Goal: Transaction & Acquisition: Obtain resource

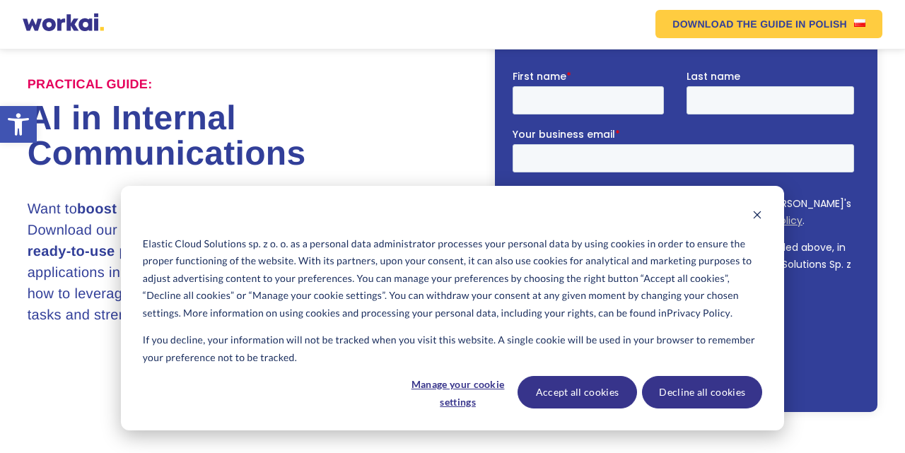
scroll to position [126, 0]
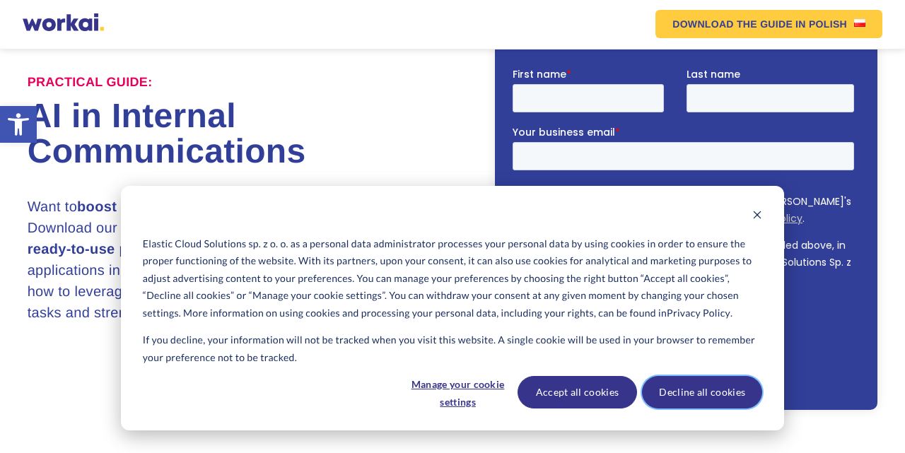
click at [684, 386] on button "Decline all cookies" at bounding box center [702, 392] width 120 height 33
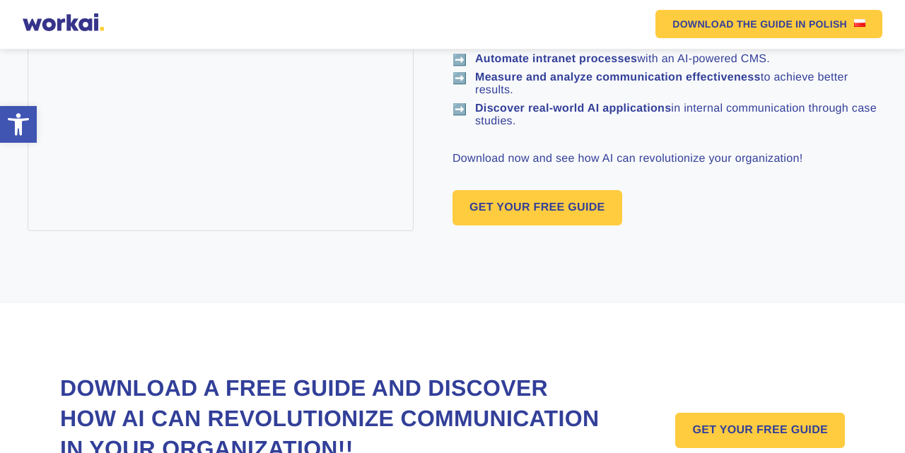
scroll to position [1024, 0]
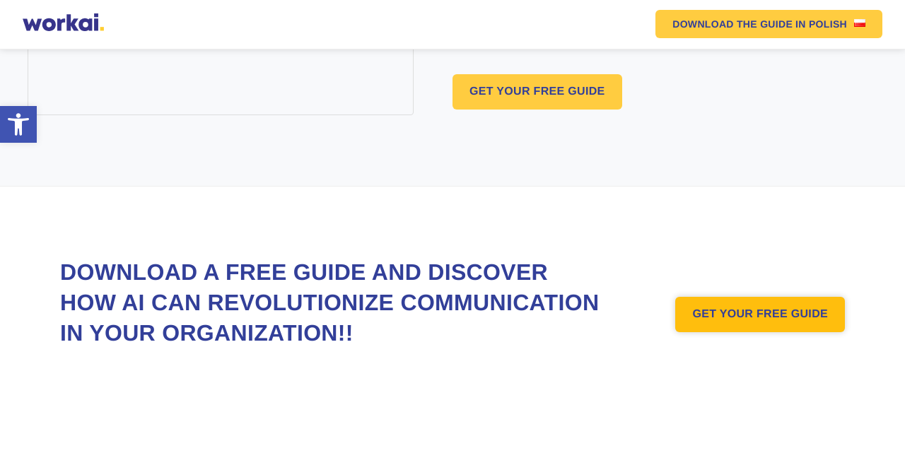
click at [725, 320] on link "GET YOUR FREE GUIDE" at bounding box center [760, 314] width 170 height 35
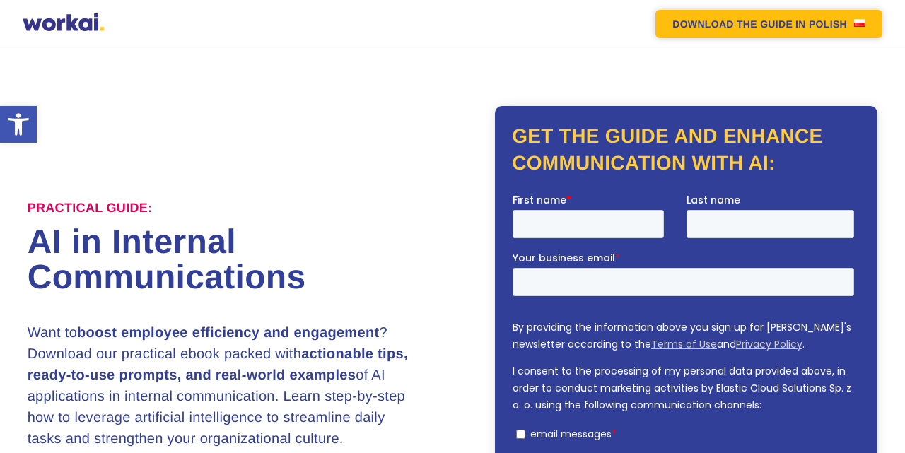
click at [868, 26] on link "DOWNLOAD THE GUIDE IN POLISH" at bounding box center [768, 24] width 227 height 28
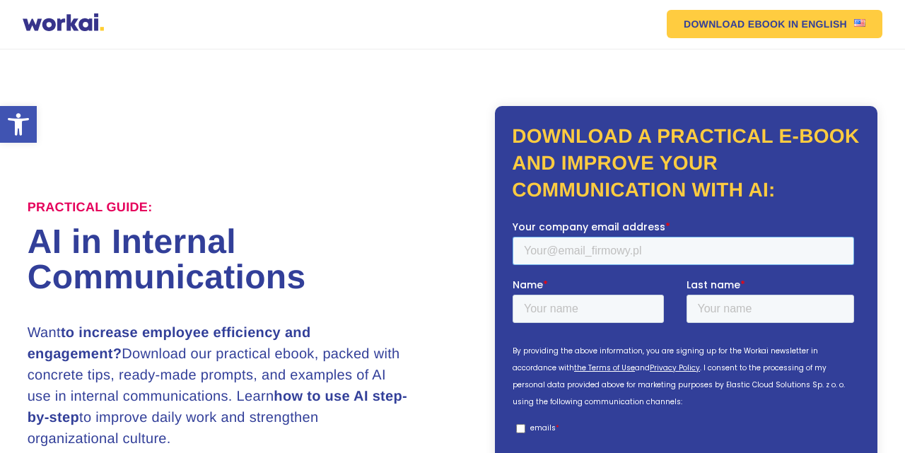
click at [598, 252] on input "Your company email address *" at bounding box center [683, 250] width 341 height 28
type input "[EMAIL_ADDRESS][DOMAIN_NAME]"
type input "Malvin"
type input "Rupondo"
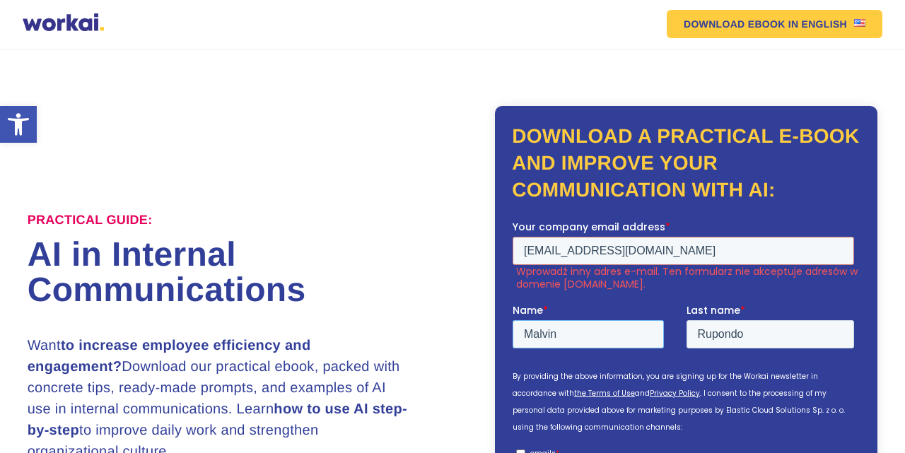
drag, startPoint x: 571, startPoint y: 332, endPoint x: 462, endPoint y: 332, distance: 109.6
click at [513, 332] on html "Your company email address * [EMAIL_ADDRESS][DOMAIN_NAME] Wprowadź inny adres e…" at bounding box center [686, 383] width 347 height 328
type input "a"
type input "[PERSON_NAME]"
drag, startPoint x: 761, startPoint y: 337, endPoint x: 621, endPoint y: 337, distance: 140.0
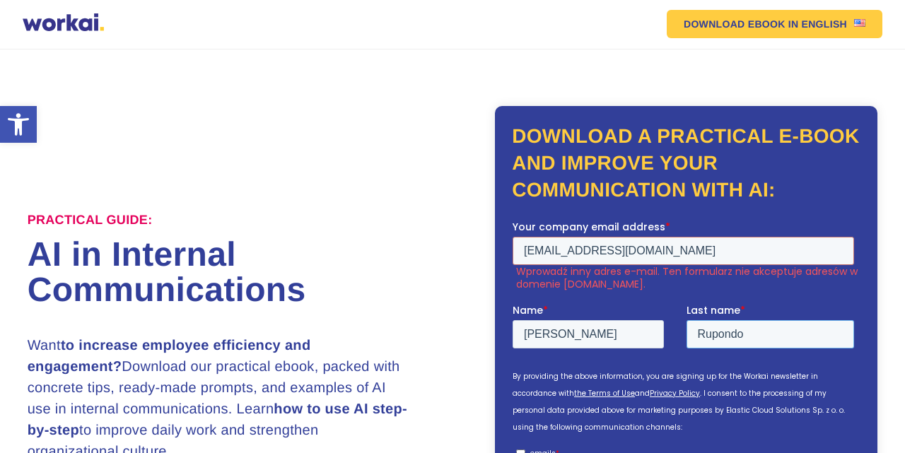
click at [621, 337] on fieldset "Name * [PERSON_NAME] Last name * Rupondo" at bounding box center [686, 332] width 347 height 58
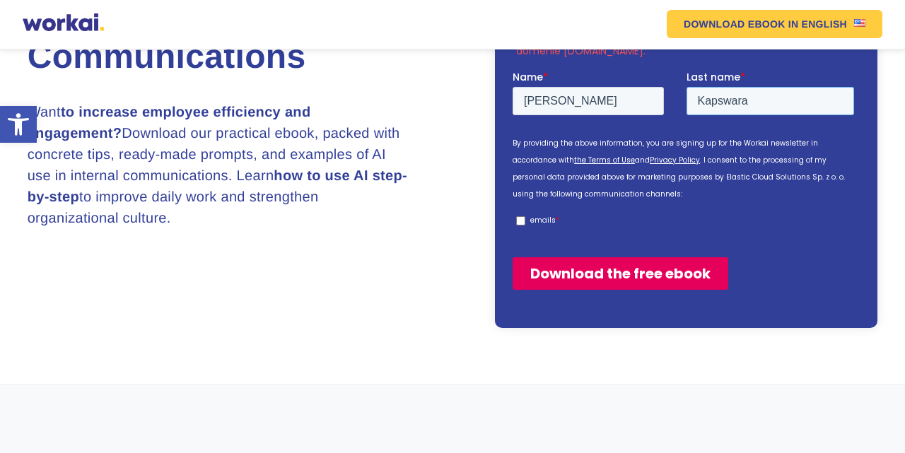
scroll to position [237, 0]
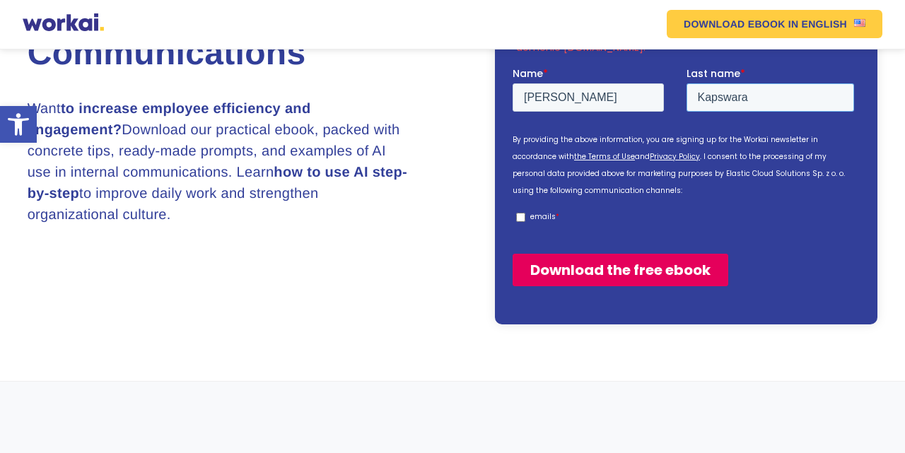
type input "Kapswara"
click at [520, 218] on input "emails *" at bounding box center [520, 217] width 9 height 9
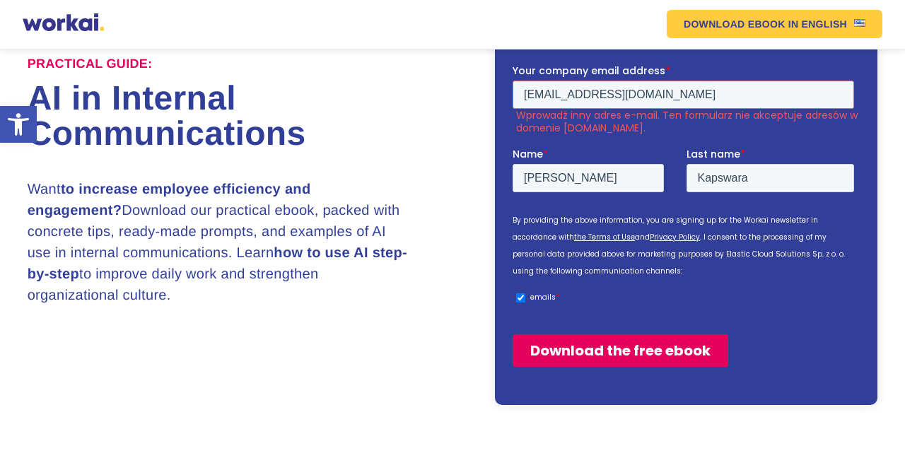
scroll to position [152, 0]
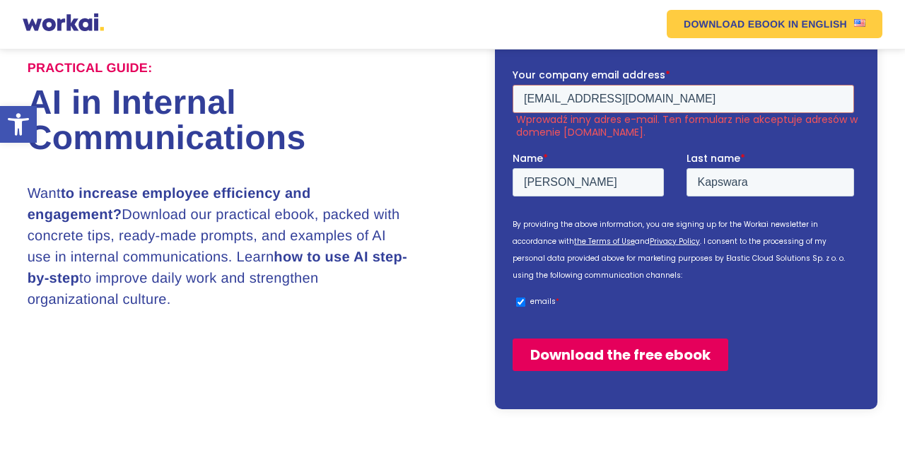
click at [523, 304] on input "emails *" at bounding box center [520, 301] width 9 height 9
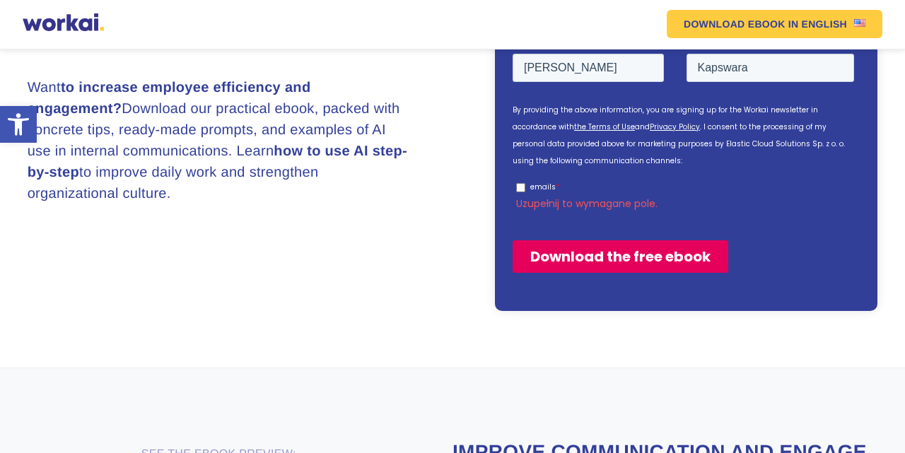
click at [596, 263] on input "Download the free ebook" at bounding box center [621, 256] width 216 height 33
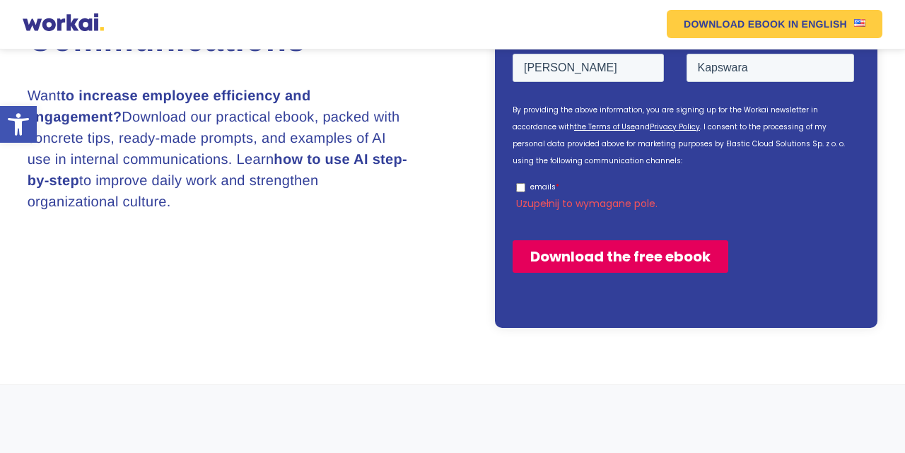
scroll to position [275, 0]
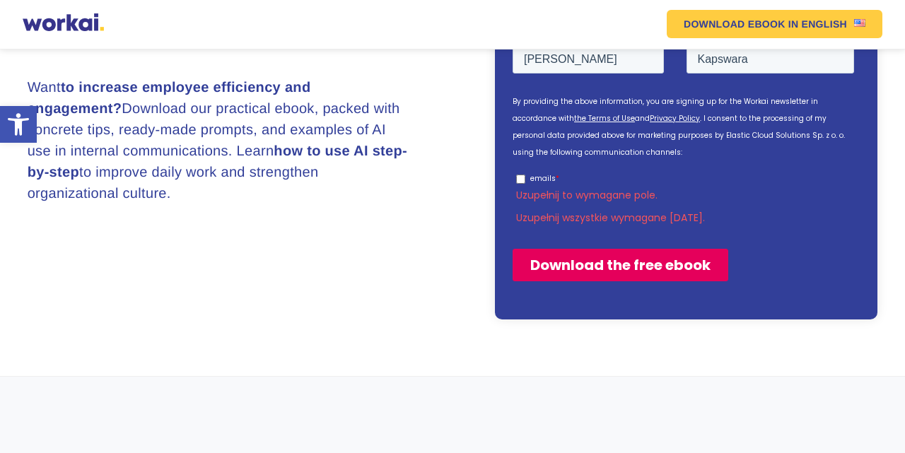
click at [596, 263] on input "Download the free ebook" at bounding box center [621, 265] width 216 height 33
click at [522, 180] on input "emails *" at bounding box center [520, 179] width 9 height 9
checkbox input "true"
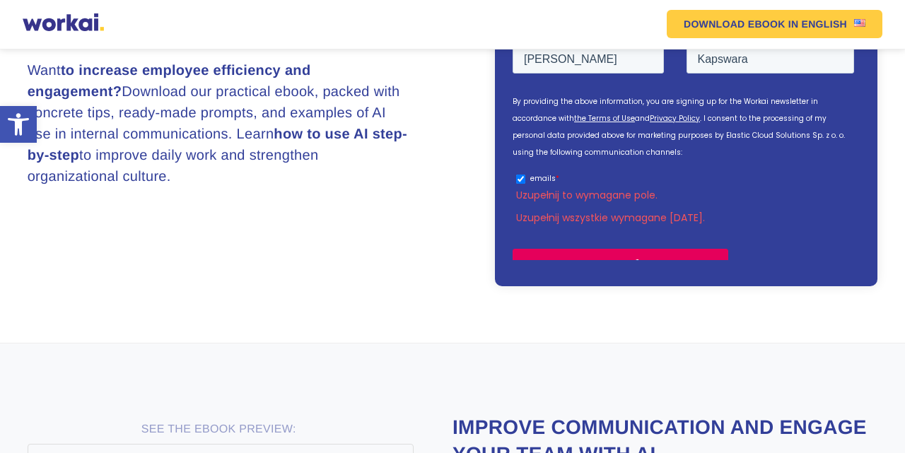
scroll to position [259, 0]
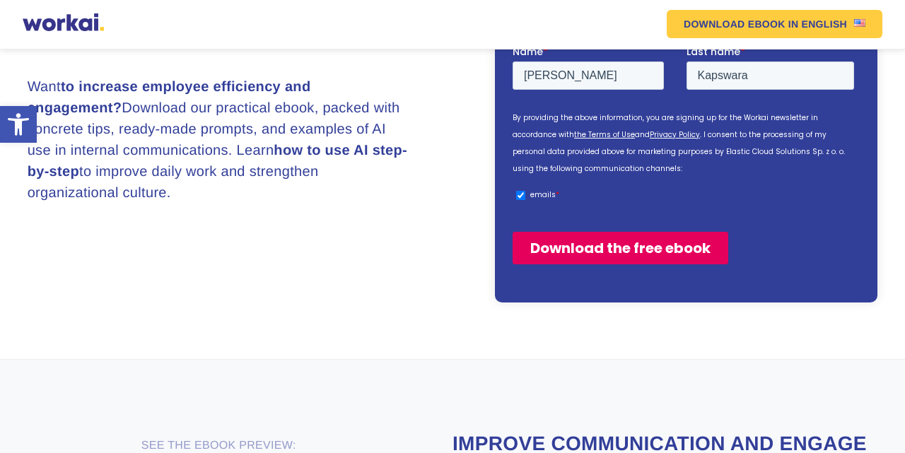
click at [585, 248] on input "Download the free ebook" at bounding box center [621, 248] width 216 height 33
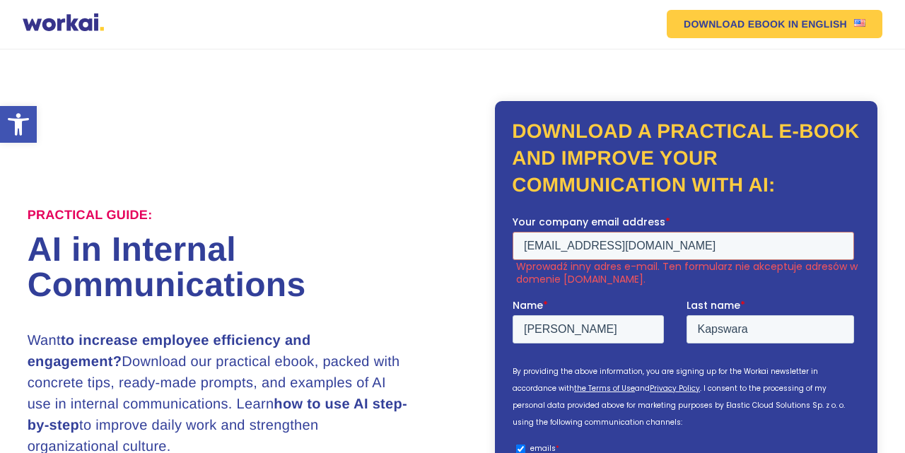
scroll to position [0, 0]
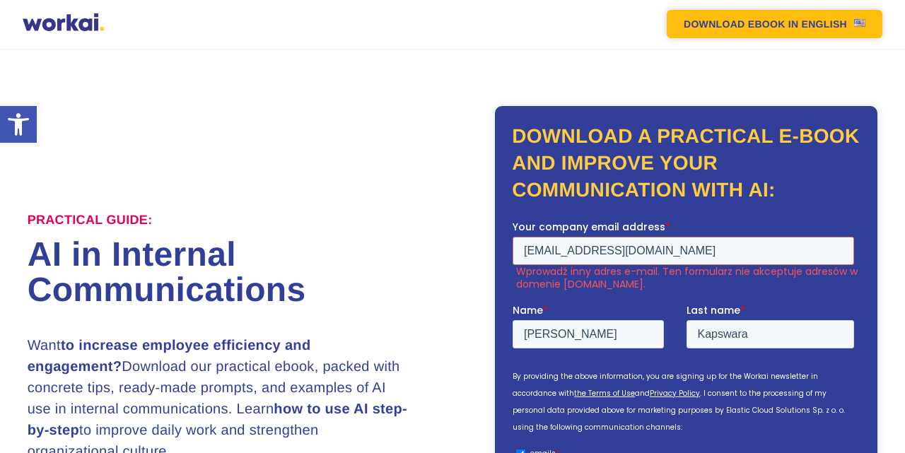
click at [777, 25] on font "DOWNLOAD EBOOK" at bounding box center [735, 23] width 102 height 11
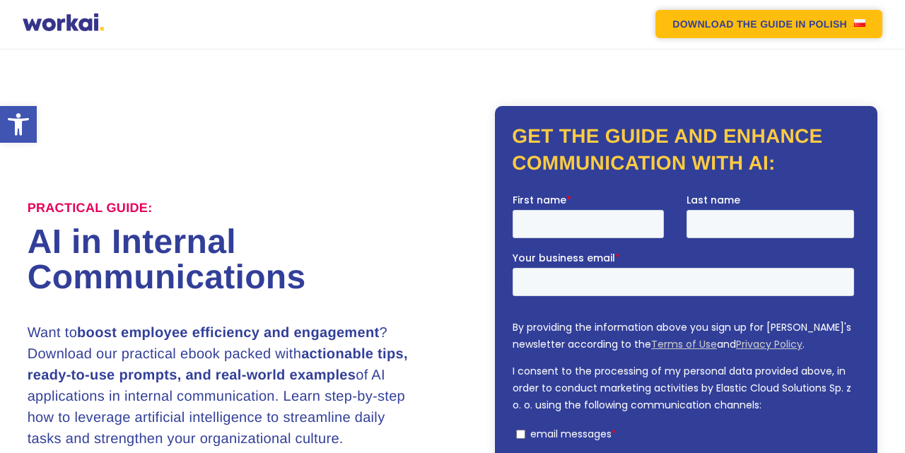
click at [759, 16] on link "DOWNLOAD THE GUIDE IN POLISH" at bounding box center [768, 24] width 227 height 28
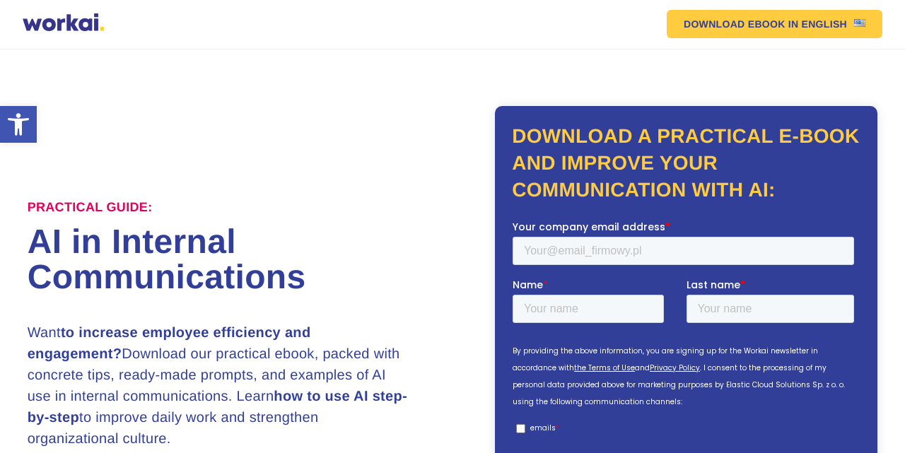
click at [728, 90] on div "Practical guide: AI in Internal Communications Want to increase employee effici…" at bounding box center [453, 320] width 851 height 543
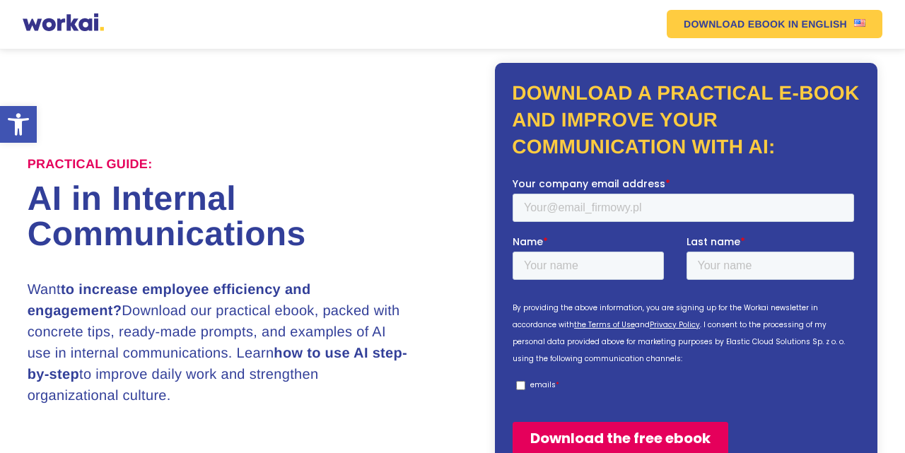
scroll to position [48, 0]
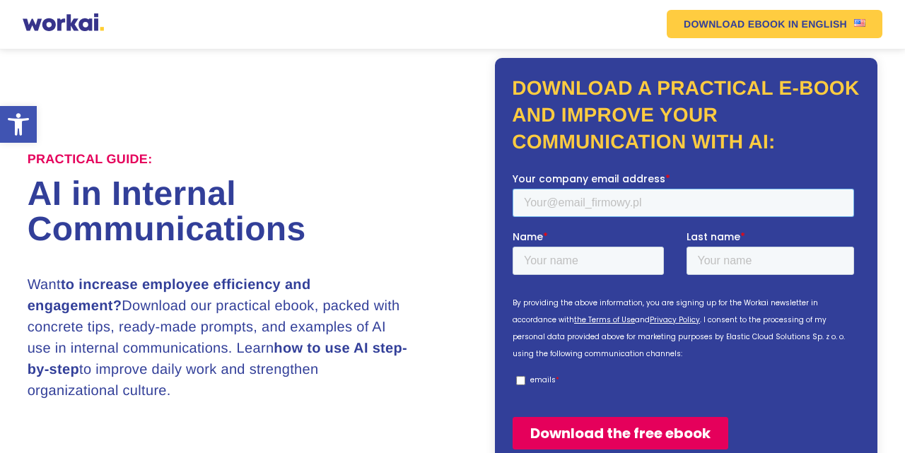
click at [608, 203] on input "Your company email address *" at bounding box center [683, 202] width 341 height 28
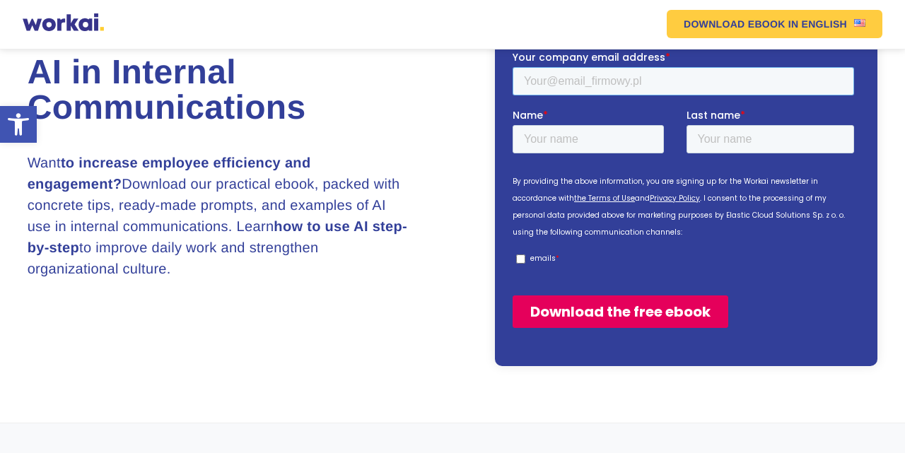
scroll to position [165, 0]
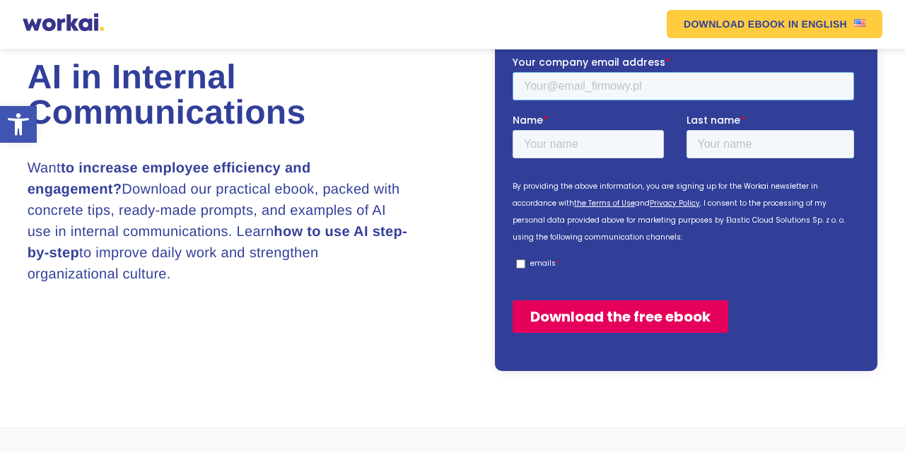
type input "[EMAIL_ADDRESS][DOMAIN_NAME]"
type input "Malvin"
type input "Rupondo"
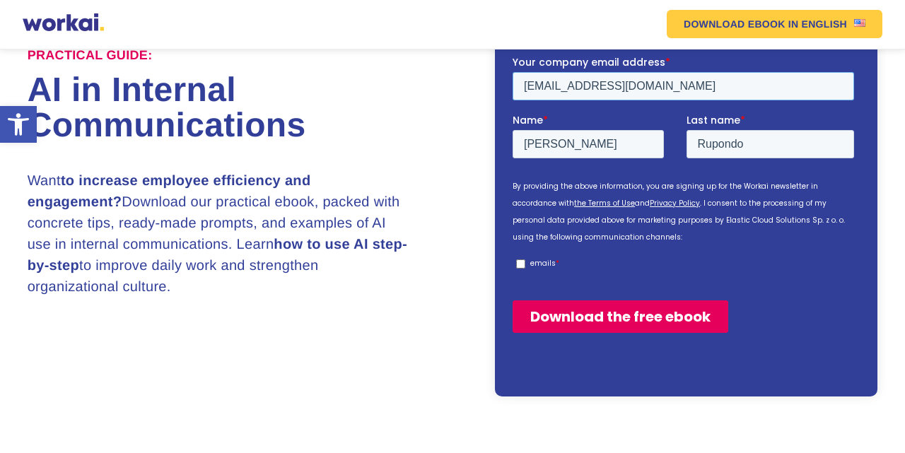
scroll to position [177, 0]
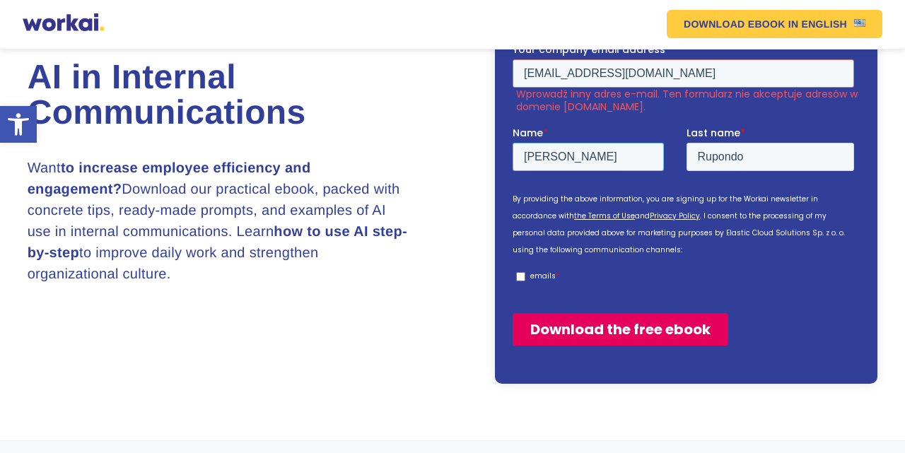
click at [571, 148] on input "Malvin" at bounding box center [588, 156] width 151 height 28
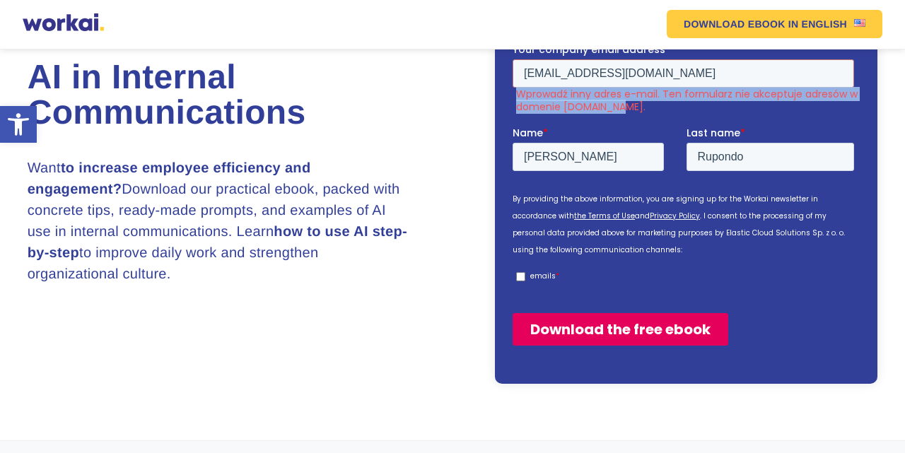
drag, startPoint x: 618, startPoint y: 101, endPoint x: 518, endPoint y: 90, distance: 101.0
click at [518, 90] on label "Wprowadź inny adres e-mail. Ten formularz nie akceptuje adresów w domenie [DOMA…" at bounding box center [688, 99] width 344 height 25
copy label "Wprowadź inny adres e-mail. Ten formularz nie akceptuje adresów w domenie [DOMA…"
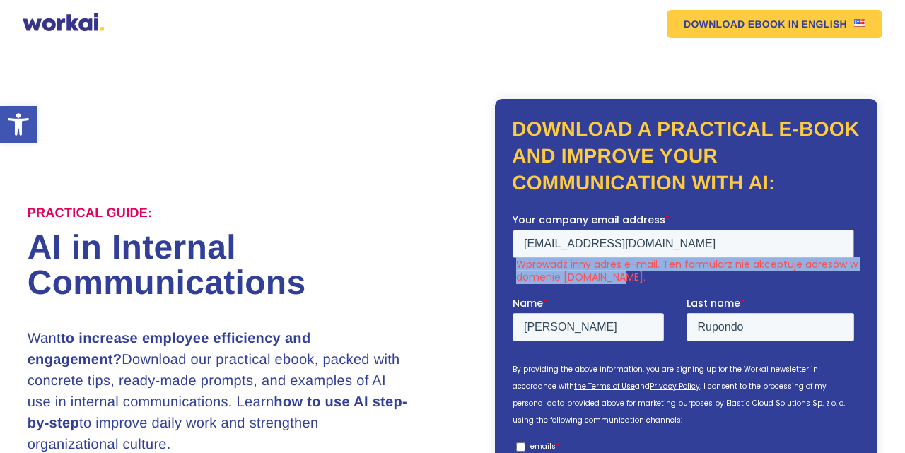
scroll to position [0, 0]
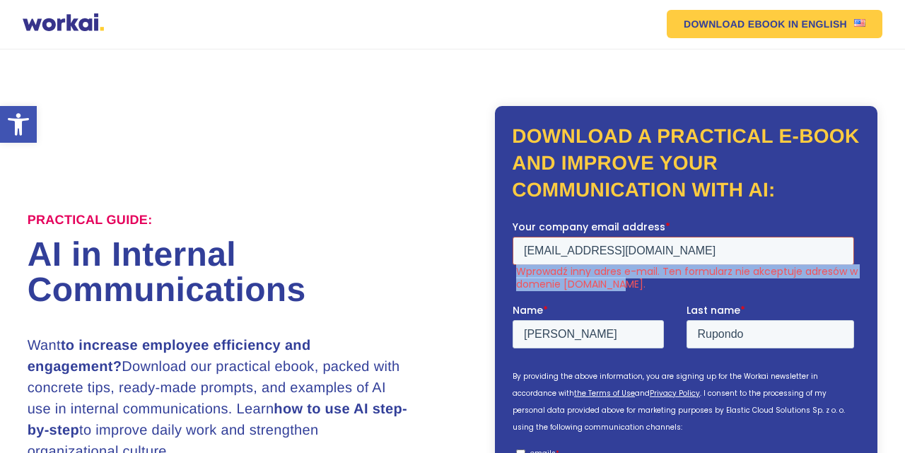
click at [607, 247] on input "[EMAIL_ADDRESS][DOMAIN_NAME]" at bounding box center [683, 250] width 341 height 28
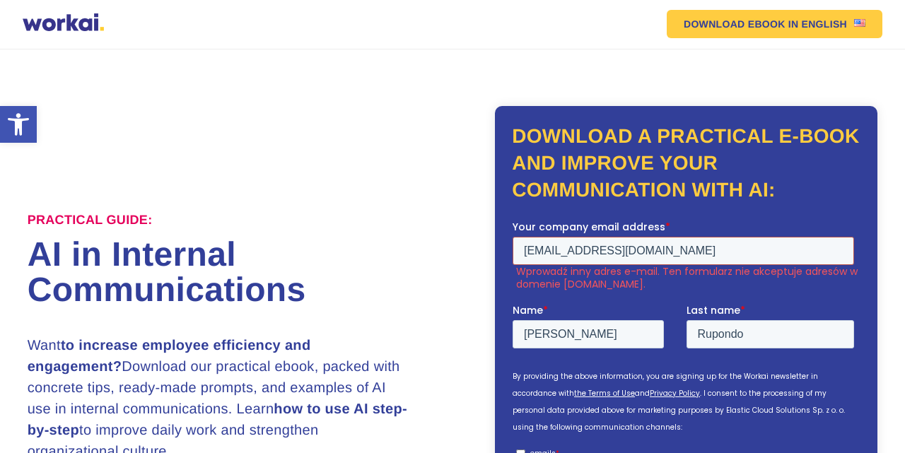
type input "taffykaps@yahoo.com"
click at [563, 329] on input "Malvin" at bounding box center [588, 334] width 151 height 28
click at [448, 338] on div "Practical guide: AI in Internal Communications Want to increase employee effici…" at bounding box center [240, 333] width 425 height 258
drag, startPoint x: 642, startPoint y: 252, endPoint x: 502, endPoint y: 252, distance: 140.0
click at [513, 252] on html "Your company email address * taffykaps@yahoo.com Wprowadź inny adres e-mail. Te…" at bounding box center [686, 383] width 347 height 328
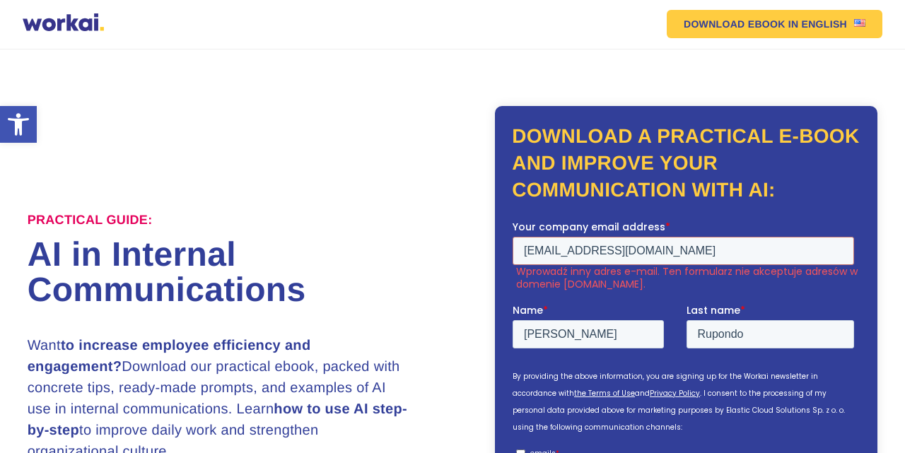
click at [354, 216] on h2 "Practical guide:" at bounding box center [240, 219] width 425 height 30
